Goal: Entertainment & Leisure: Browse casually

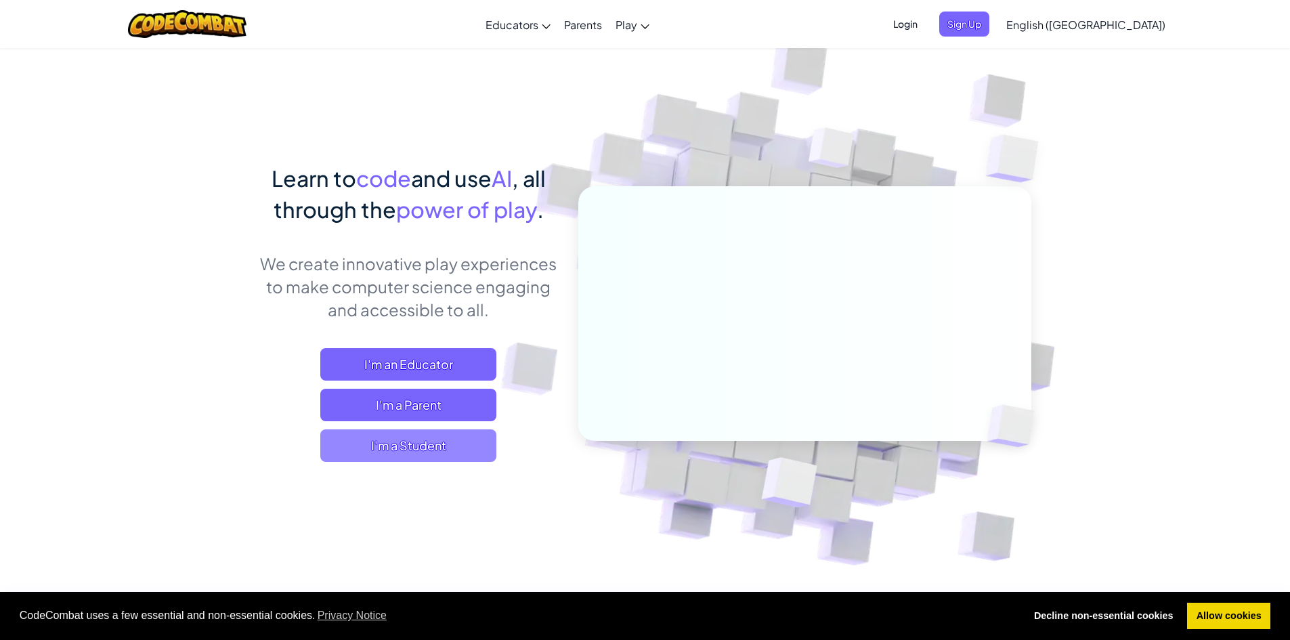
click at [389, 438] on span "I'm a Student" at bounding box center [408, 445] width 176 height 33
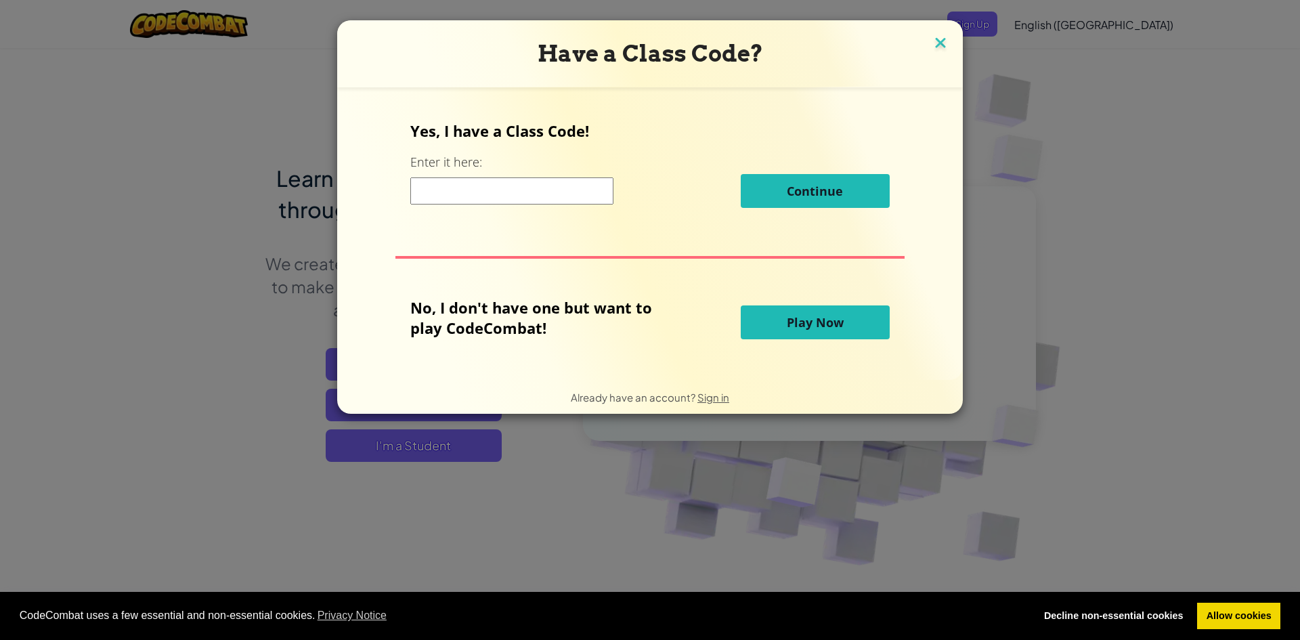
click at [932, 48] on img at bounding box center [941, 44] width 18 height 20
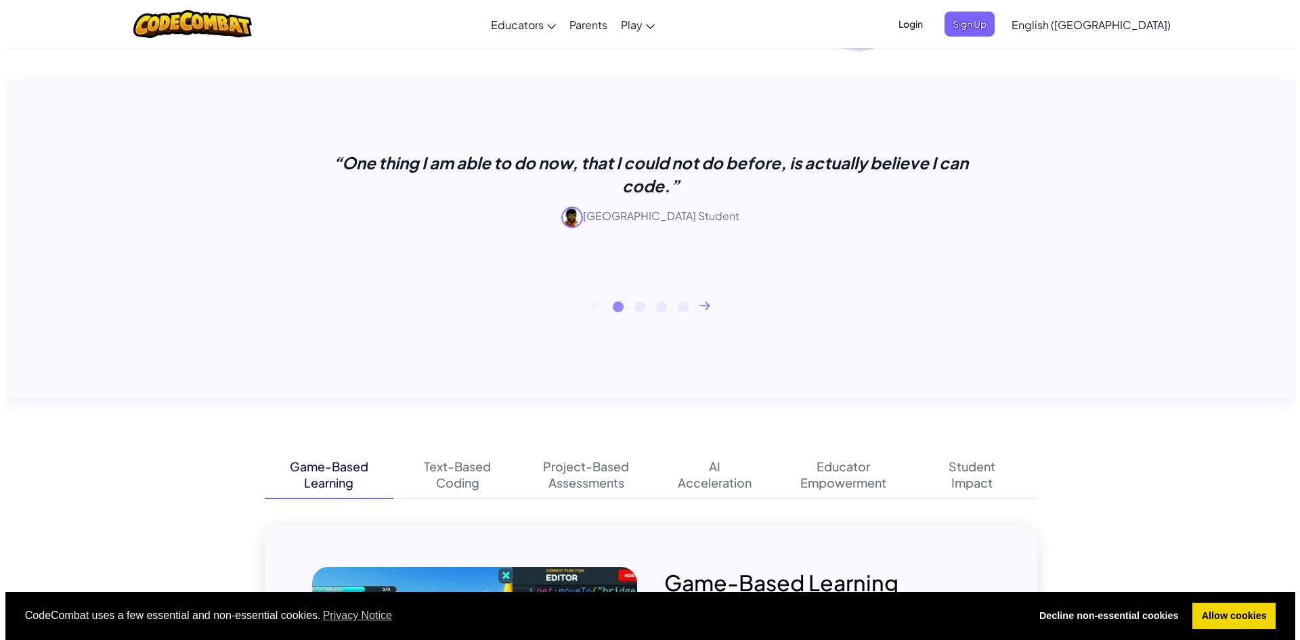
scroll to position [361, 0]
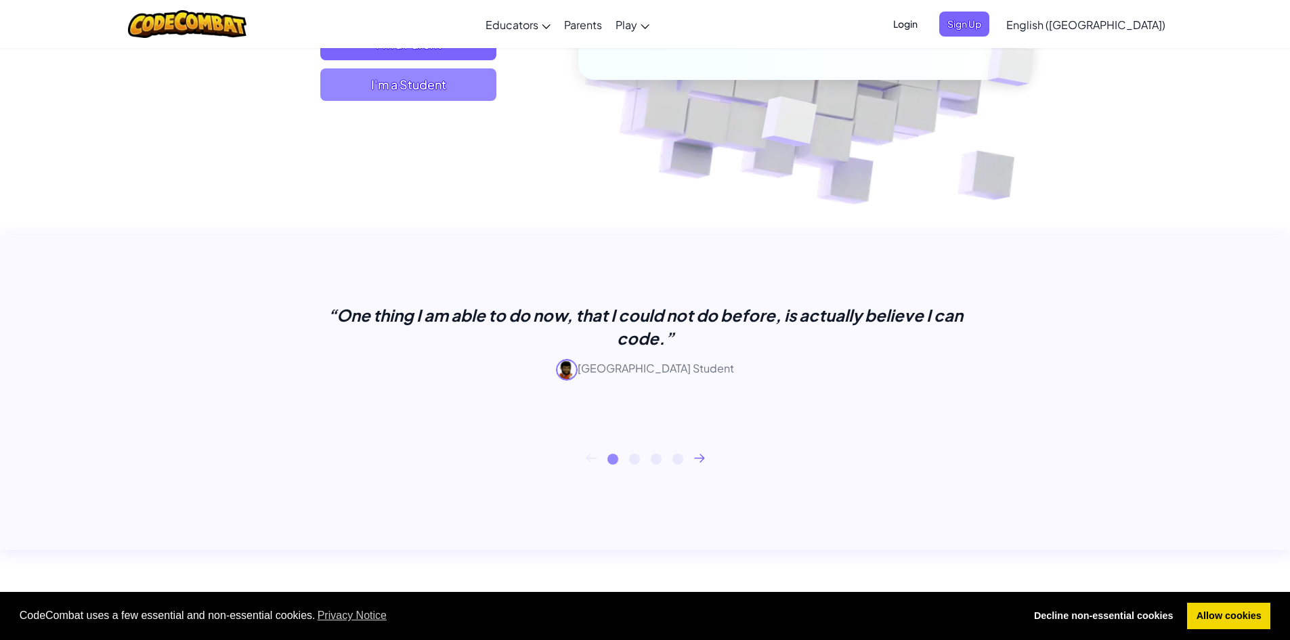
click at [415, 88] on span "I'm a Student" at bounding box center [408, 84] width 176 height 33
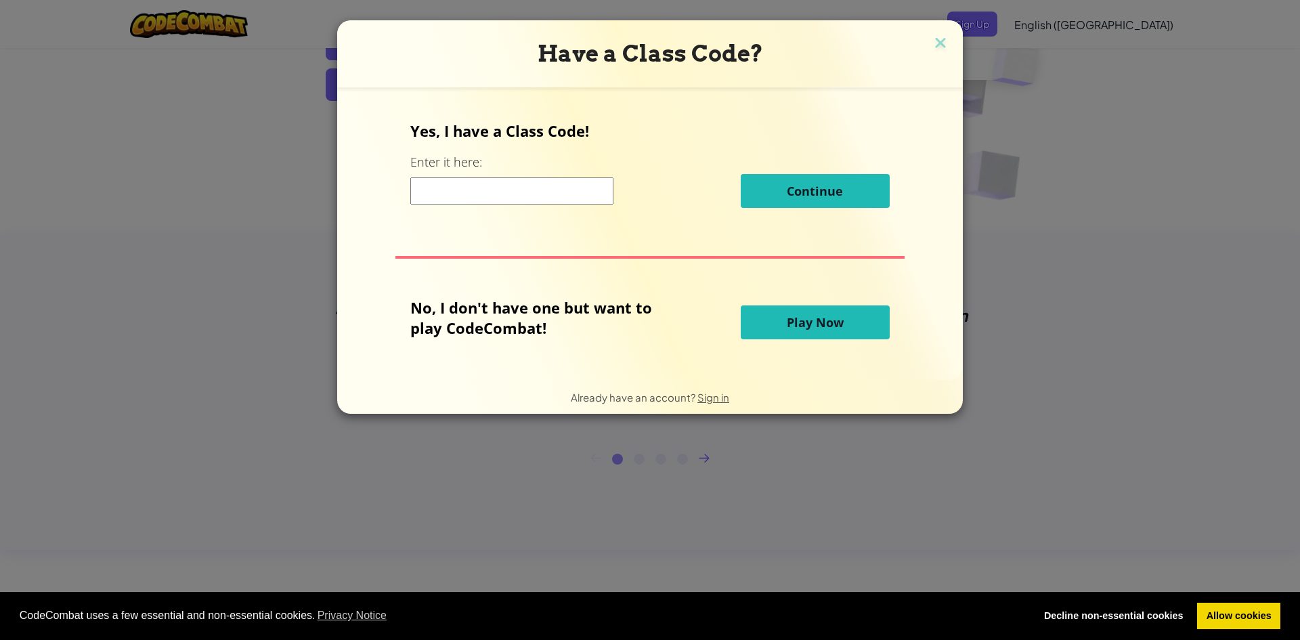
click at [792, 327] on span "Play Now" at bounding box center [815, 322] width 57 height 16
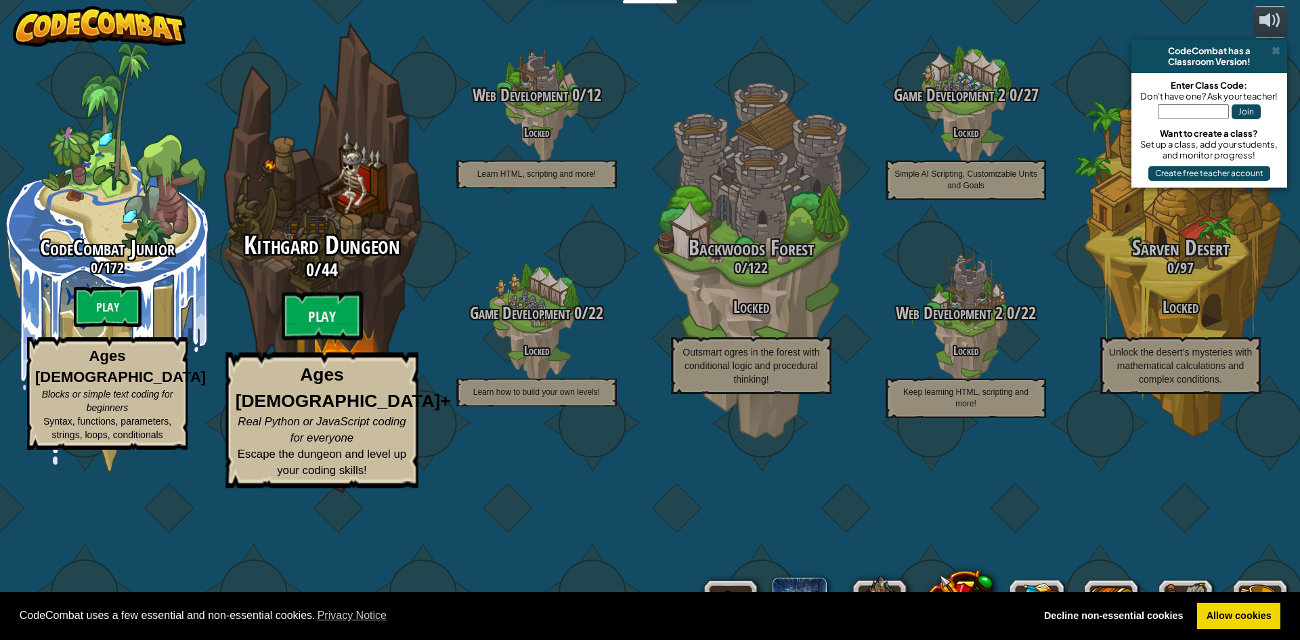
click at [366, 263] on span "Kithgard Dungeon" at bounding box center [322, 245] width 156 height 35
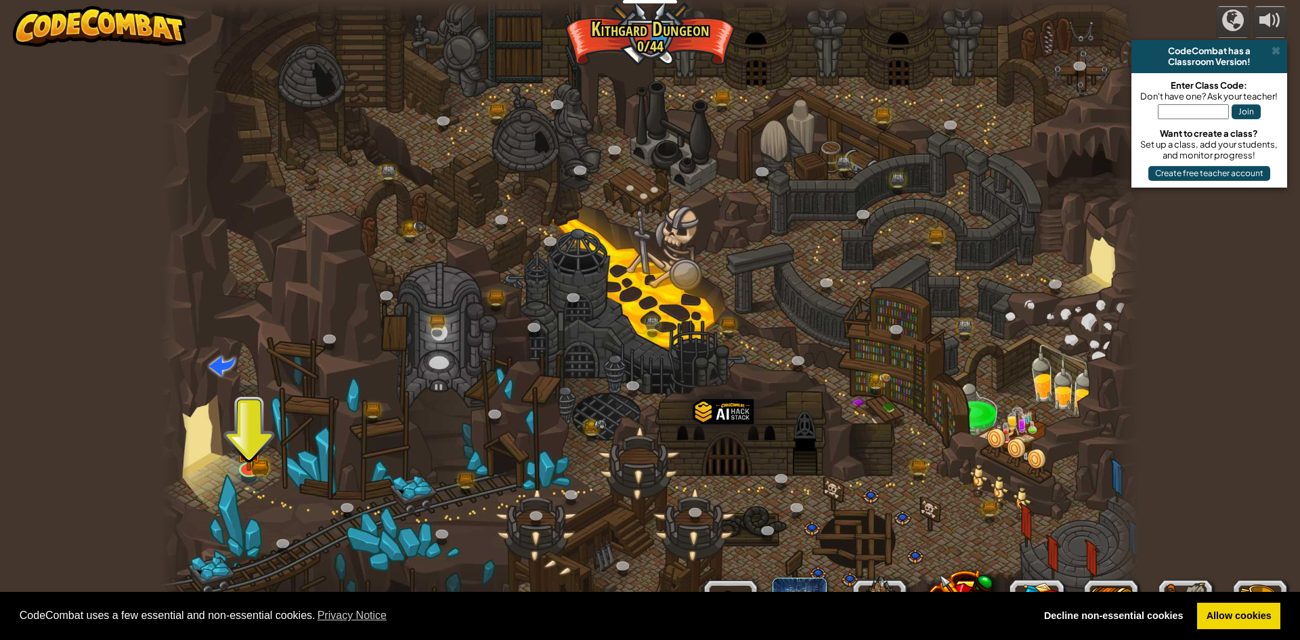
click at [530, 341] on div at bounding box center [650, 320] width 979 height 640
drag, startPoint x: 278, startPoint y: 460, endPoint x: 270, endPoint y: 469, distance: 11.5
click at [270, 469] on div at bounding box center [650, 320] width 979 height 640
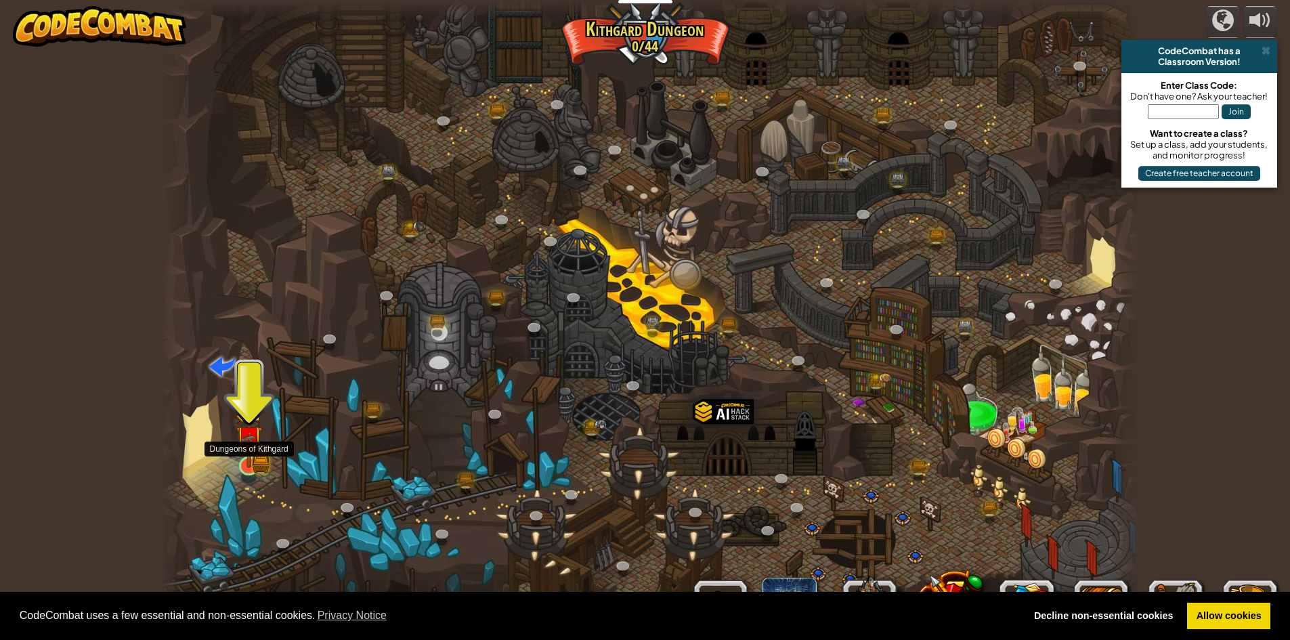
click at [249, 452] on img at bounding box center [249, 439] width 26 height 58
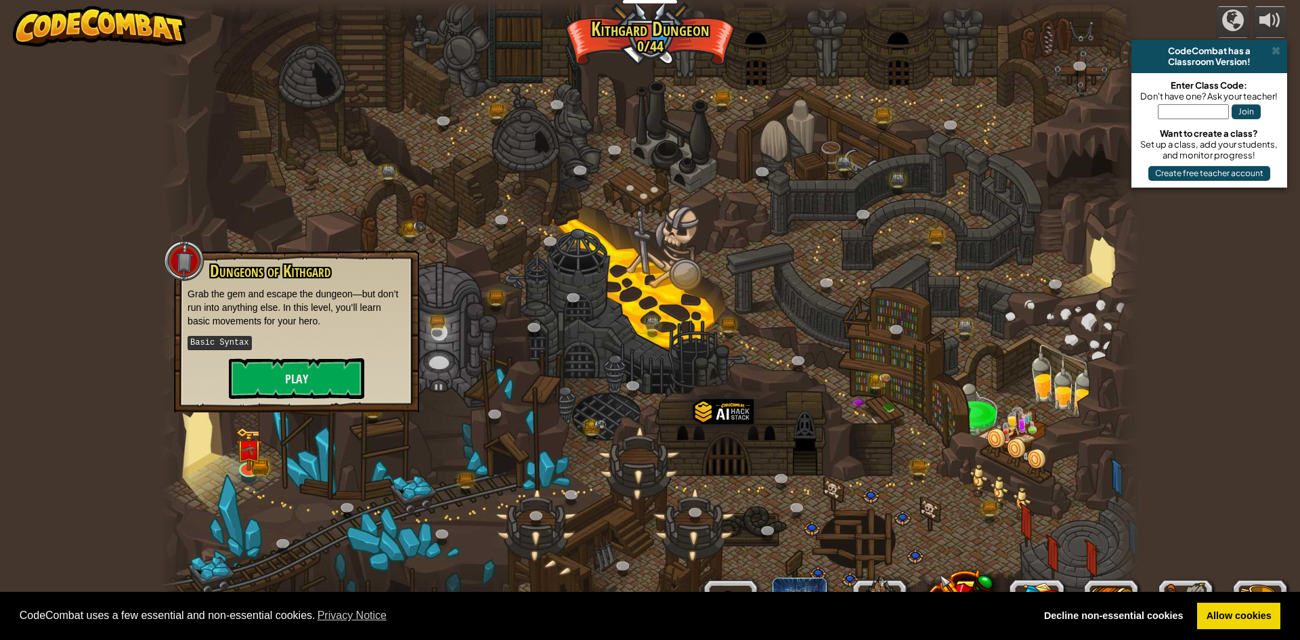
click at [278, 352] on div "Dungeons of [PERSON_NAME] Grab the gem and escape the dungeon—but don’t run int…" at bounding box center [297, 330] width 218 height 137
click at [281, 366] on button "Play" at bounding box center [296, 378] width 135 height 41
